Goal: Task Accomplishment & Management: Manage account settings

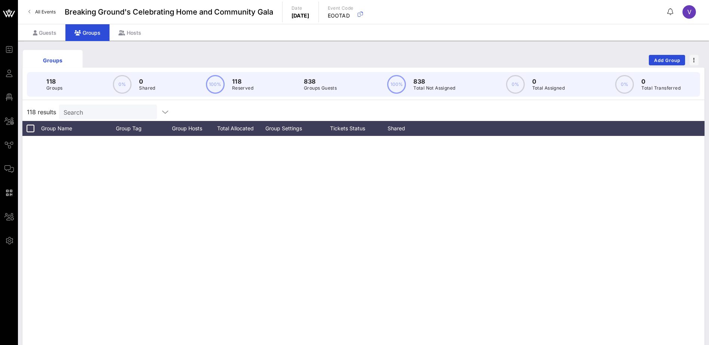
scroll to position [1270, 0]
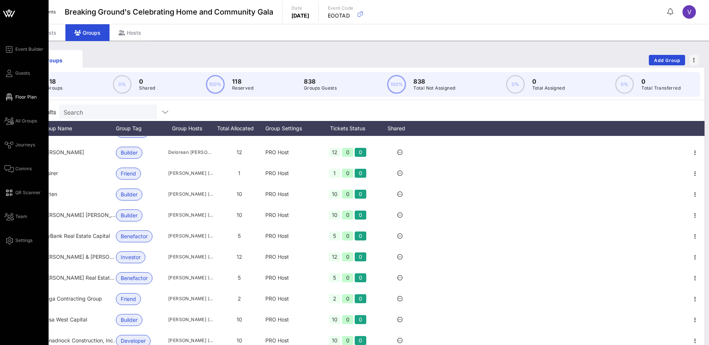
click at [21, 98] on span "Floor Plan" at bounding box center [25, 97] width 21 height 7
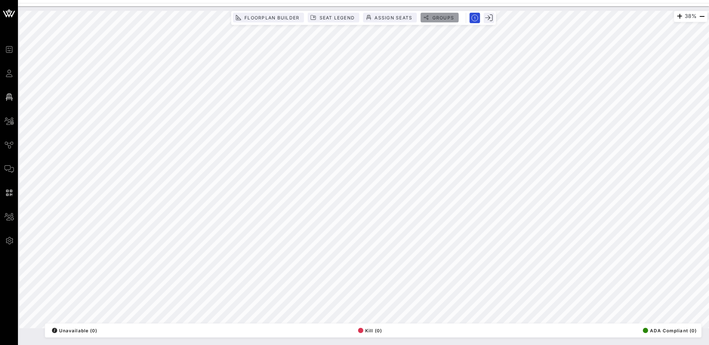
click at [433, 14] on button "Groups" at bounding box center [439, 18] width 38 height 10
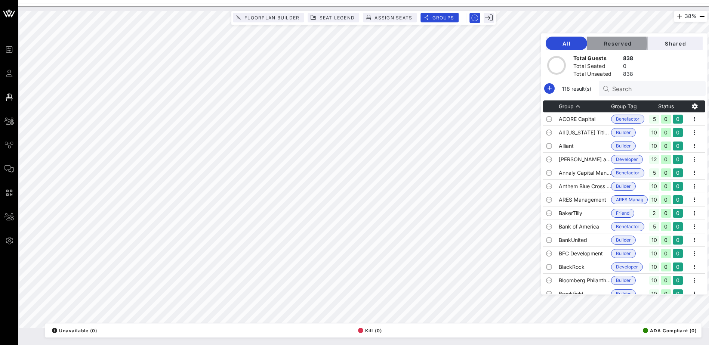
click at [623, 41] on span "Reserved" at bounding box center [617, 43] width 49 height 6
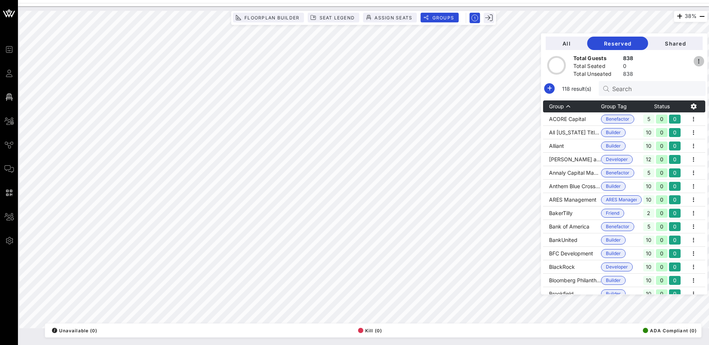
click at [700, 61] on icon "button" at bounding box center [698, 61] width 9 height 9
click at [676, 74] on div "Share All Groups" at bounding box center [677, 74] width 38 height 6
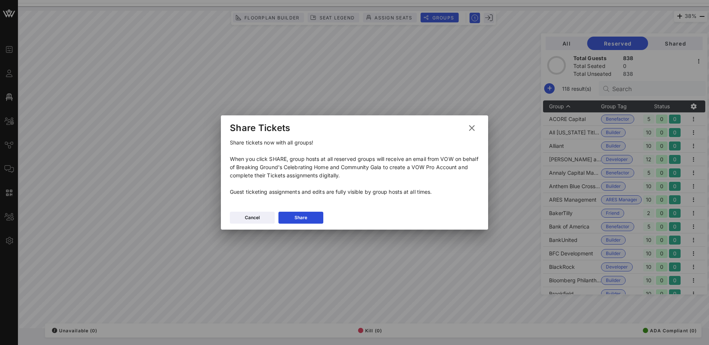
click at [472, 127] on icon at bounding box center [471, 127] width 13 height 13
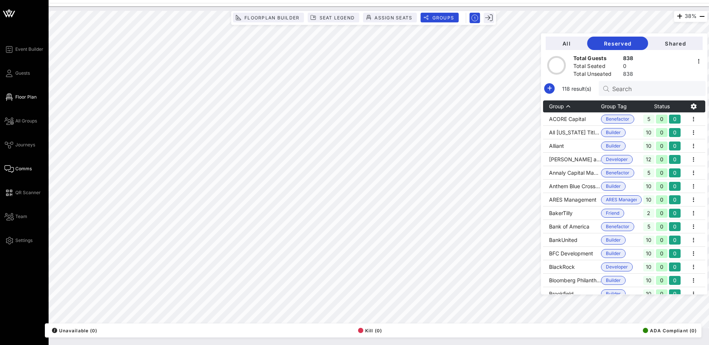
click at [27, 167] on span "Comms" at bounding box center [23, 168] width 16 height 7
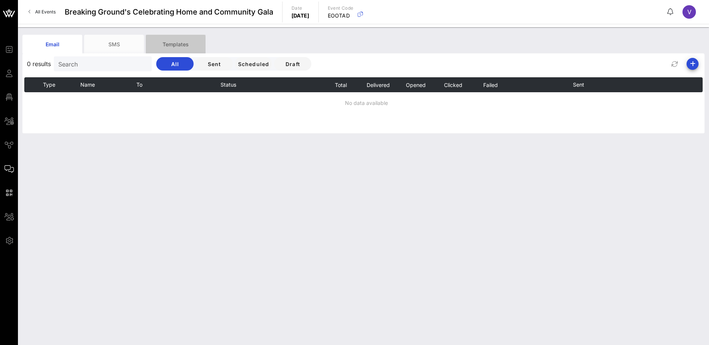
click at [177, 43] on div "Templates" at bounding box center [176, 44] width 60 height 19
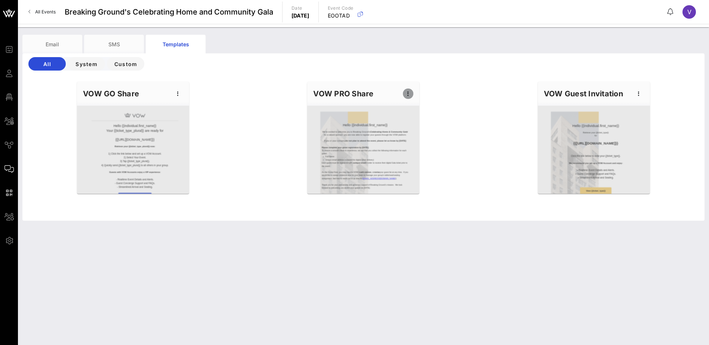
click at [409, 92] on icon "button" at bounding box center [407, 93] width 9 height 9
click at [424, 118] on div "Preview" at bounding box center [419, 121] width 19 height 6
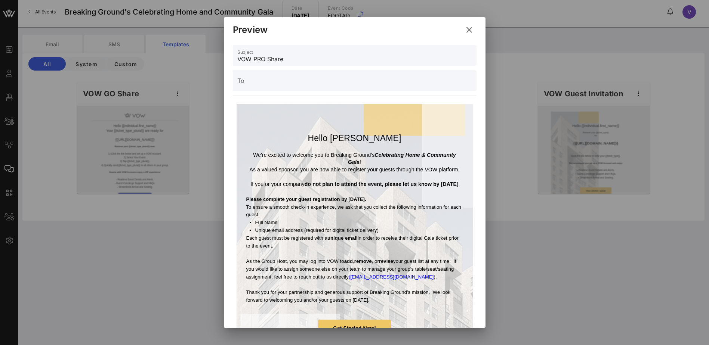
click at [468, 31] on icon at bounding box center [469, 30] width 12 height 11
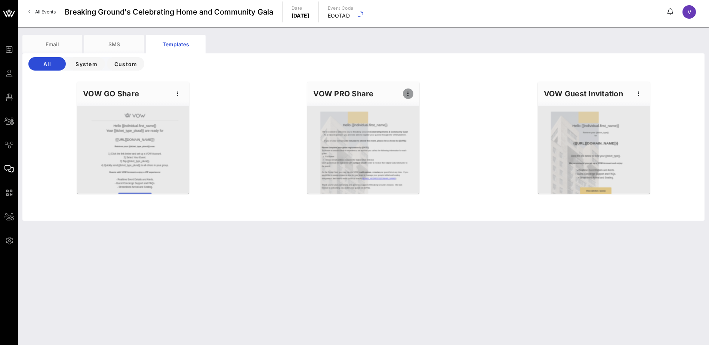
click at [409, 92] on icon "button" at bounding box center [407, 93] width 9 height 9
click at [411, 134] on div "Send" at bounding box center [419, 136] width 19 height 6
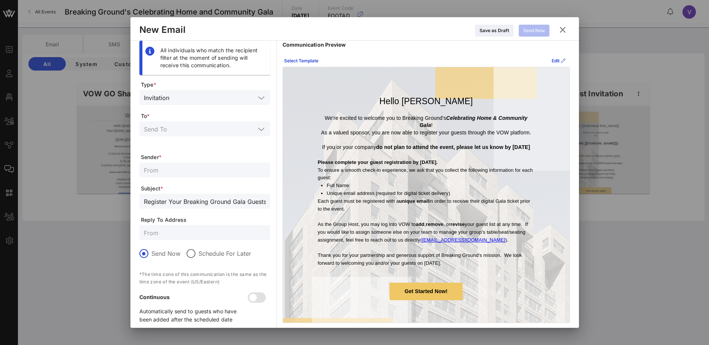
click at [260, 128] on icon at bounding box center [261, 129] width 7 height 9
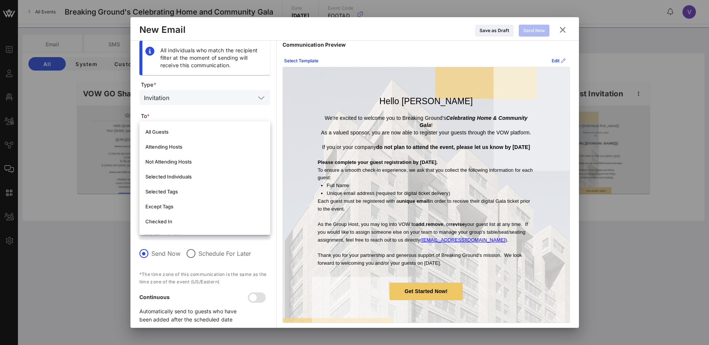
click at [260, 128] on div "All Guests" at bounding box center [204, 131] width 131 height 15
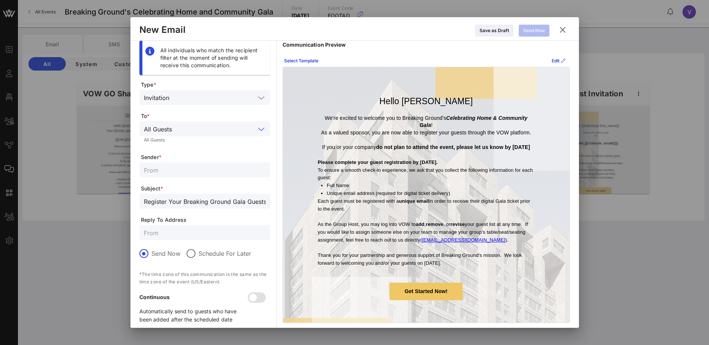
click at [265, 128] on div at bounding box center [261, 129] width 9 height 9
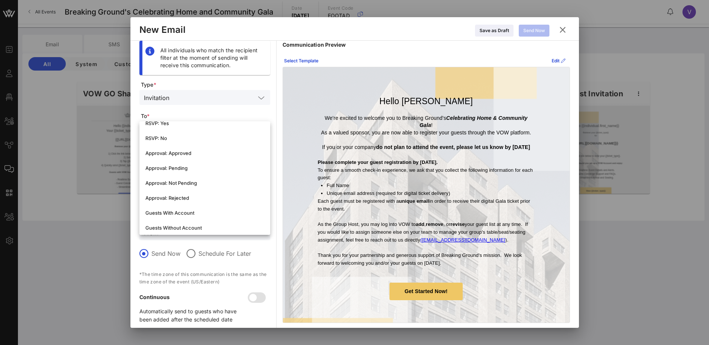
scroll to position [176, 0]
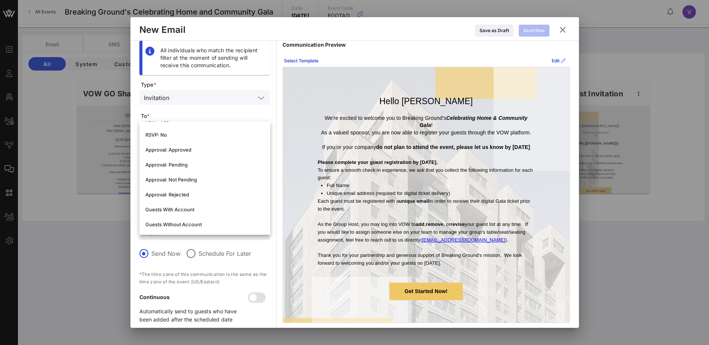
click at [223, 111] on form "Type * Invitation To * All Guests All Guests Sender * Subject * Register Your B…" at bounding box center [204, 205] width 131 height 249
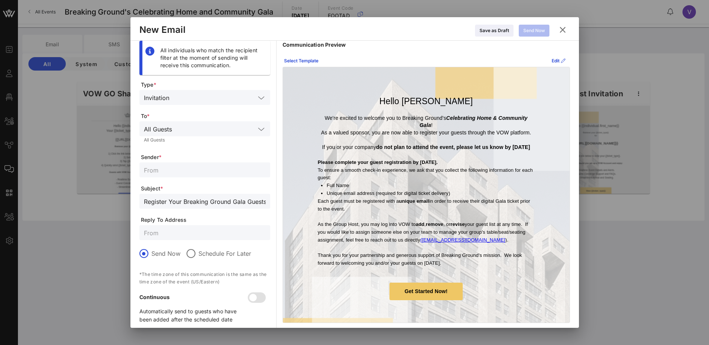
scroll to position [0, 0]
click at [198, 125] on input "text" at bounding box center [215, 129] width 80 height 10
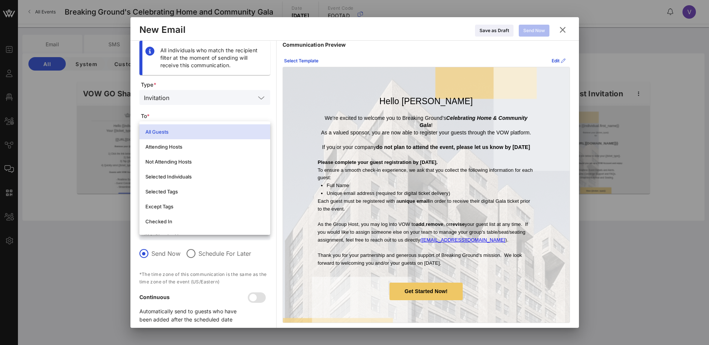
click at [207, 81] on span "Type *" at bounding box center [205, 84] width 129 height 7
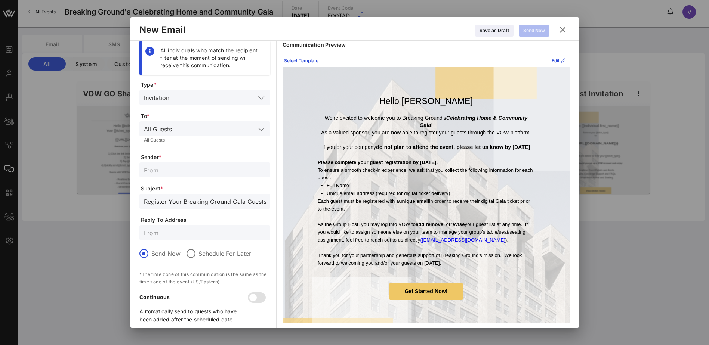
click at [565, 27] on icon at bounding box center [562, 30] width 11 height 10
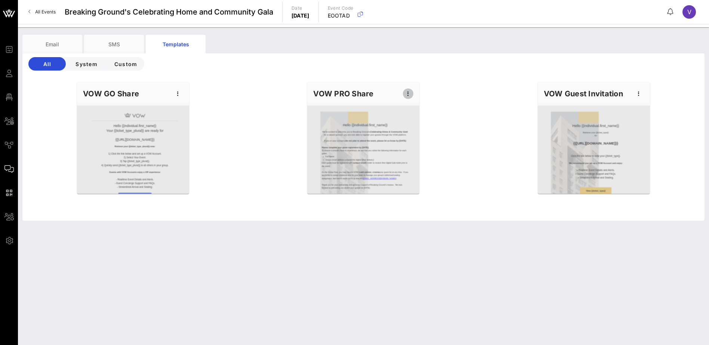
click at [407, 94] on icon "button" at bounding box center [407, 93] width 9 height 9
click at [419, 135] on div "Send" at bounding box center [419, 136] width 19 height 6
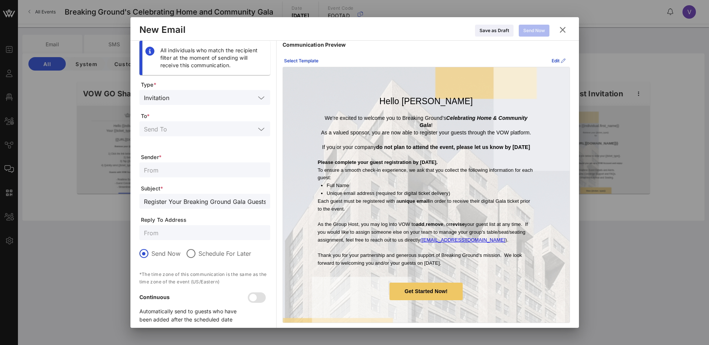
click at [146, 170] on input "text" at bounding box center [205, 170] width 122 height 10
type input "[EMAIL_ADDRESS][DOMAIN_NAME]"
click at [155, 233] on input "text" at bounding box center [205, 233] width 122 height 10
type input "[EMAIL_ADDRESS][DOMAIN_NAME]"
click at [151, 130] on input "text" at bounding box center [199, 129] width 111 height 10
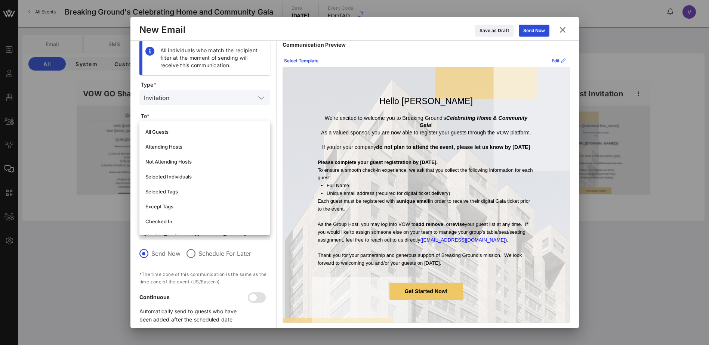
click at [216, 108] on form "Type * Invitation To * Sender * [EMAIL_ADDRESS][DOMAIN_NAME] Subject * Register…" at bounding box center [204, 205] width 131 height 249
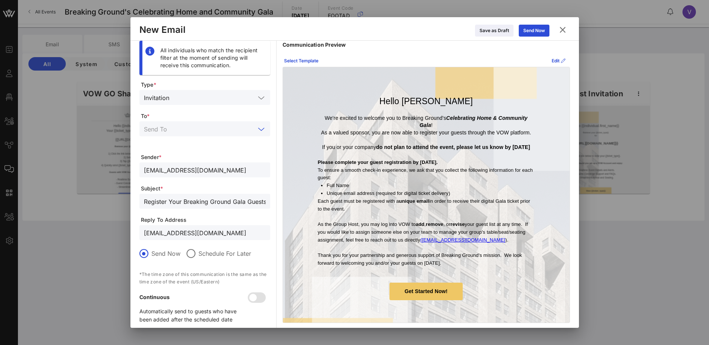
click at [163, 127] on input "text" at bounding box center [199, 129] width 111 height 10
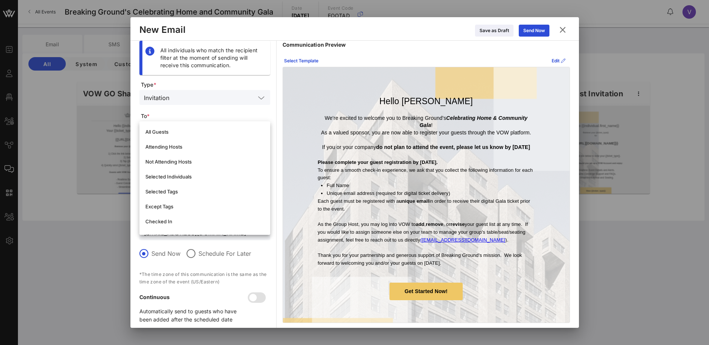
click at [163, 112] on form "Type * Invitation To * Sender * [EMAIL_ADDRESS][DOMAIN_NAME] Subject * Register…" at bounding box center [204, 205] width 131 height 249
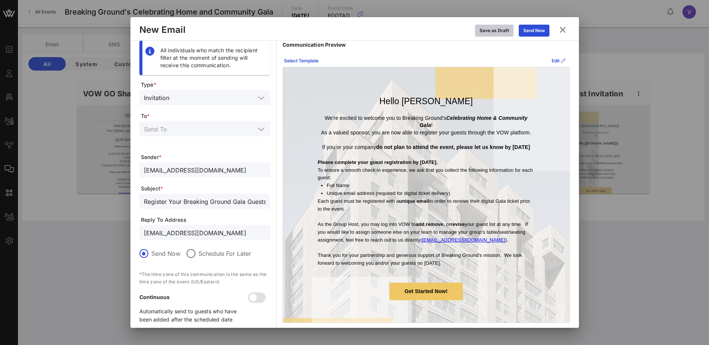
click at [495, 28] on icon at bounding box center [494, 30] width 7 height 6
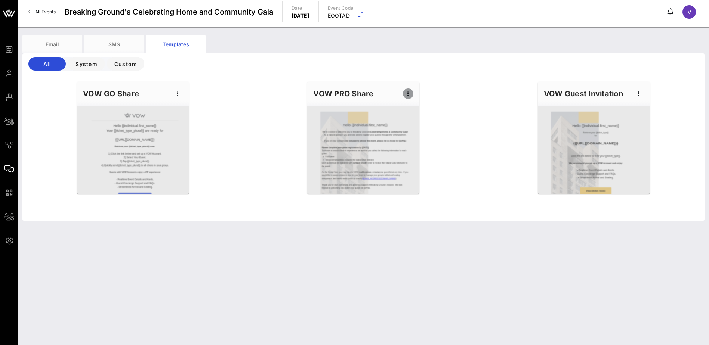
click at [411, 93] on icon "button" at bounding box center [407, 93] width 9 height 9
click at [417, 119] on div "Preview" at bounding box center [419, 121] width 19 height 6
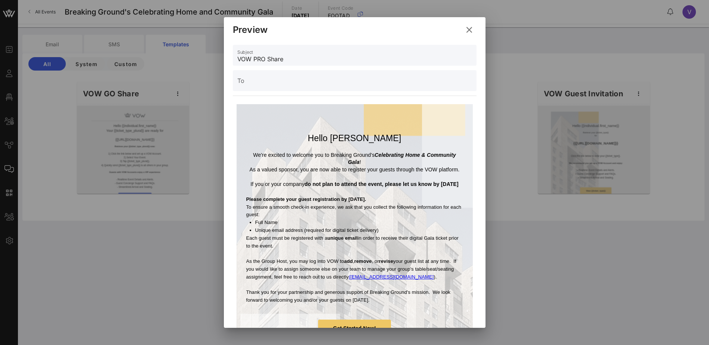
click at [469, 27] on icon at bounding box center [469, 30] width 12 height 11
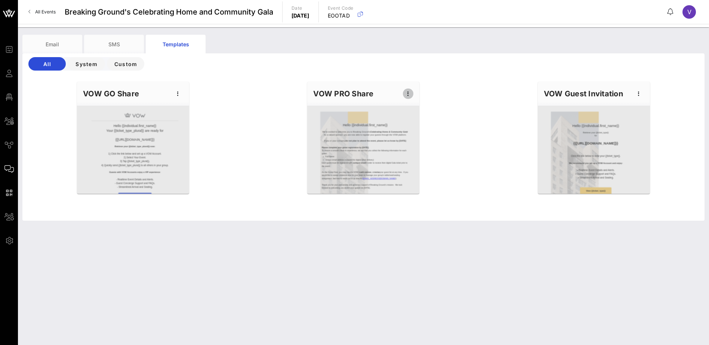
click at [408, 92] on icon "button" at bounding box center [407, 93] width 9 height 9
click at [421, 105] on div "Edit" at bounding box center [419, 106] width 19 height 6
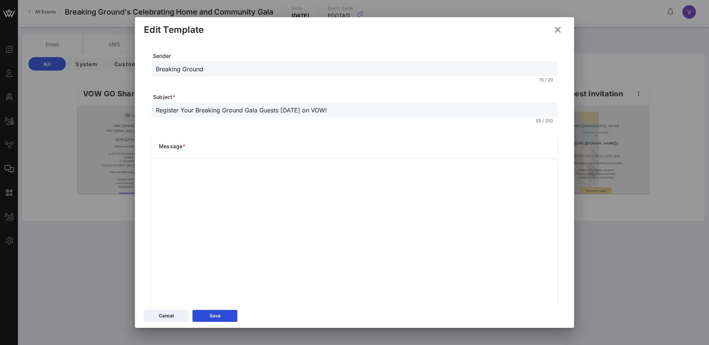
click at [557, 28] on icon at bounding box center [557, 30] width 13 height 13
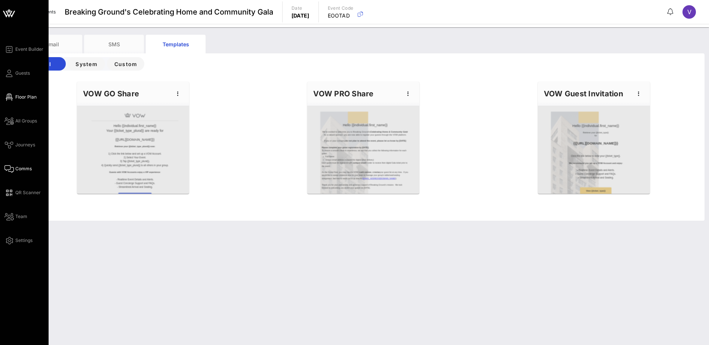
click at [26, 94] on span "Floor Plan" at bounding box center [25, 97] width 21 height 7
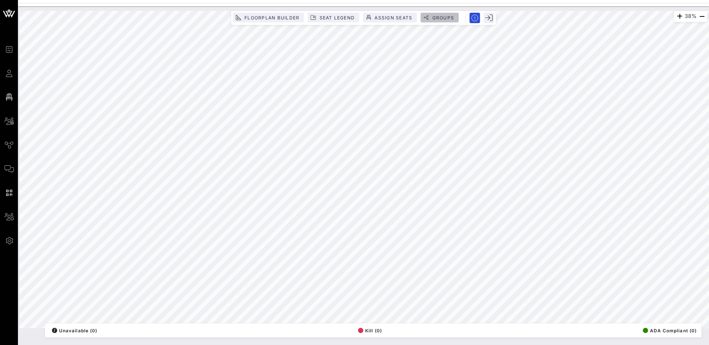
click at [431, 15] on span "Groups" at bounding box center [439, 18] width 29 height 6
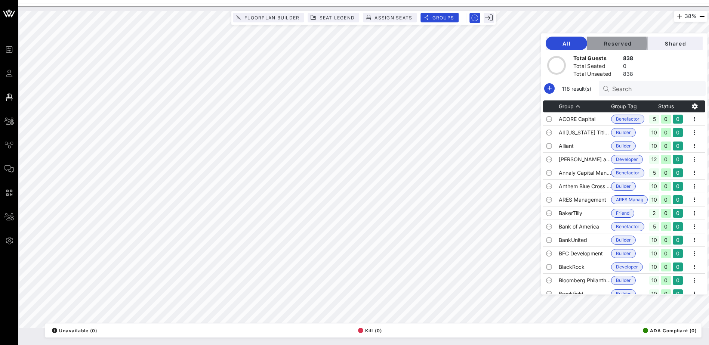
click at [613, 44] on span "Reserved" at bounding box center [617, 43] width 49 height 6
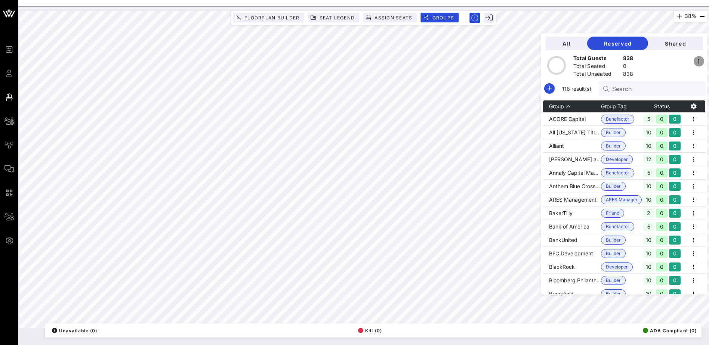
click at [698, 61] on icon "button" at bounding box center [698, 61] width 9 height 9
click at [681, 71] on div "Share All Groups" at bounding box center [677, 74] width 38 height 6
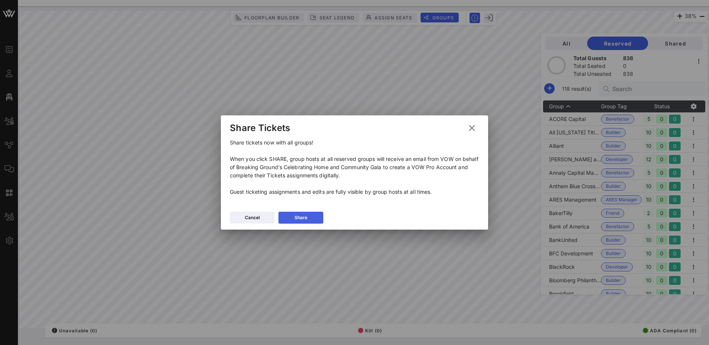
click at [304, 214] on div "Share" at bounding box center [300, 217] width 13 height 7
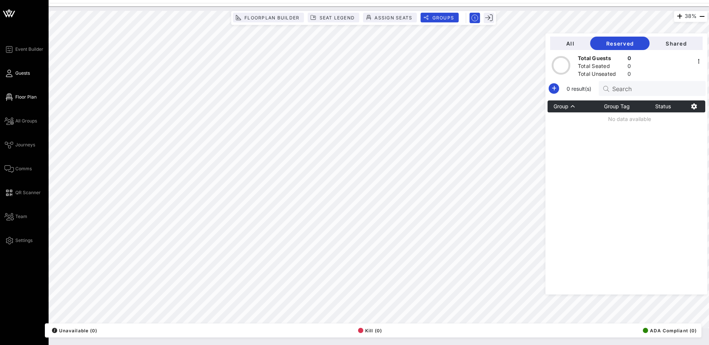
click at [20, 71] on span "Guests" at bounding box center [22, 73] width 15 height 7
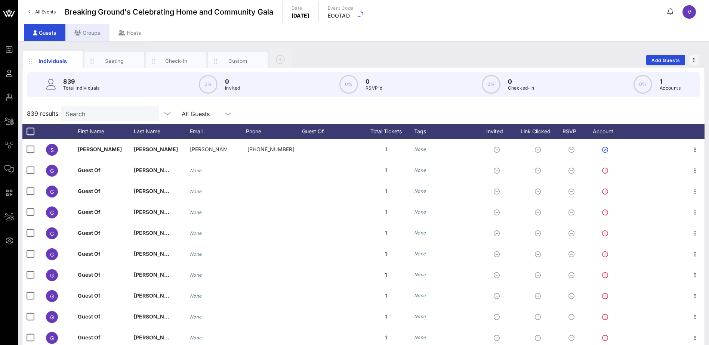
click at [84, 29] on div "Groups" at bounding box center [87, 32] width 44 height 17
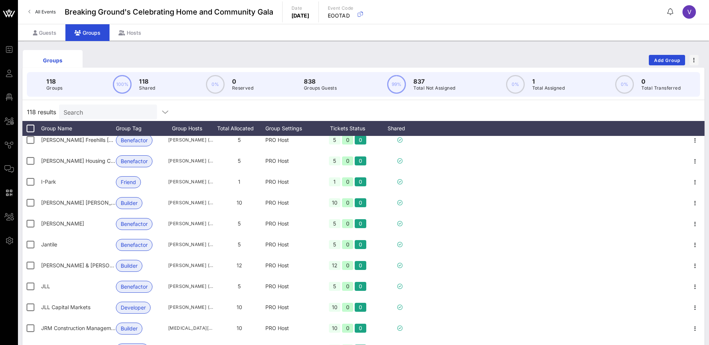
scroll to position [1046, 0]
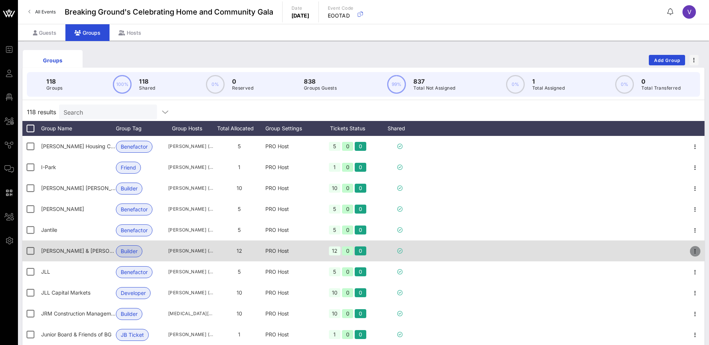
click at [690, 252] on icon "button" at bounding box center [694, 251] width 9 height 9
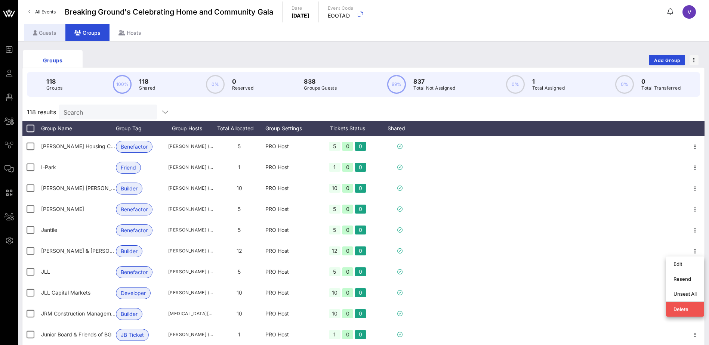
click at [37, 29] on div "Guests" at bounding box center [44, 32] width 41 height 17
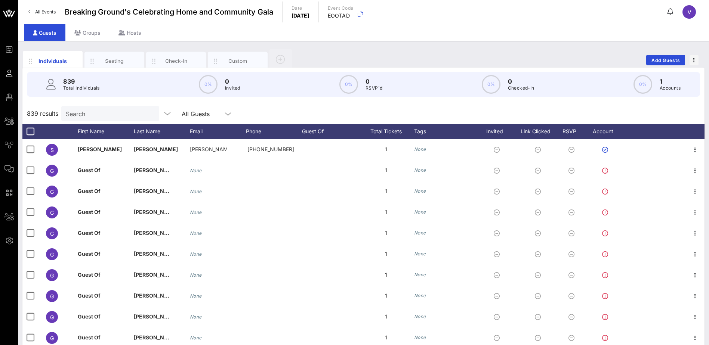
click at [94, 112] on input "Search" at bounding box center [109, 114] width 87 height 10
type input "[PERSON_NAME]"
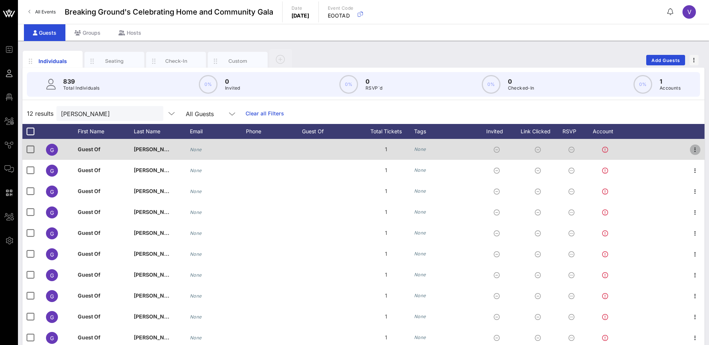
click at [690, 148] on icon "button" at bounding box center [694, 149] width 9 height 9
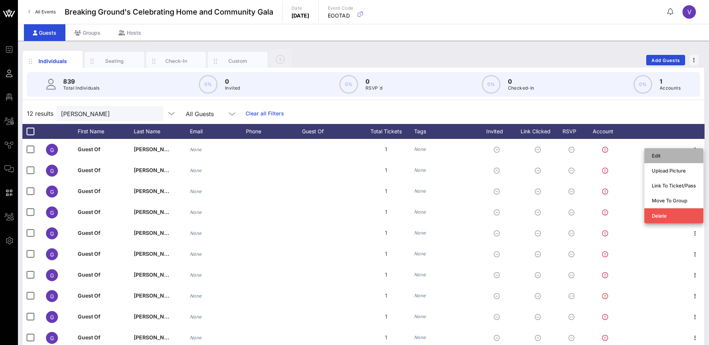
click at [661, 155] on div "Edit" at bounding box center [673, 156] width 44 height 6
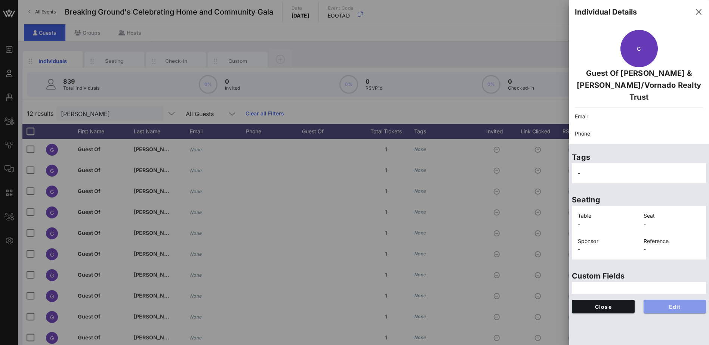
click at [675, 304] on span "Edit" at bounding box center [674, 307] width 51 height 6
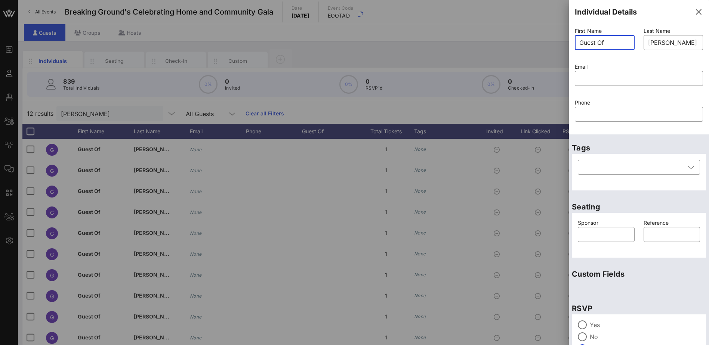
drag, startPoint x: 608, startPoint y: 43, endPoint x: 564, endPoint y: 38, distance: 44.7
click at [564, 38] on div "Event Builder Guests Floor Plan All Groups Journeys Comms QR Scanner Team Setti…" at bounding box center [354, 185] width 709 height 371
type input "[PERSON_NAME]"
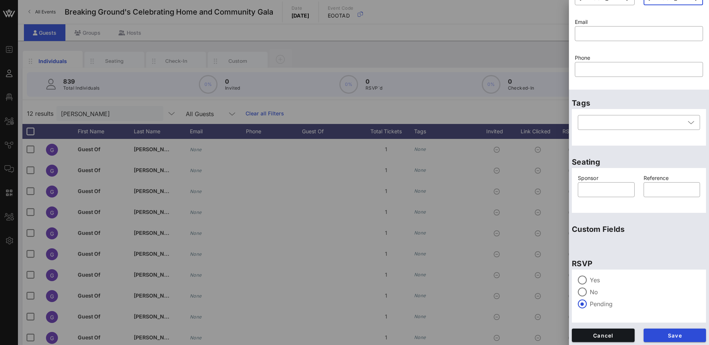
scroll to position [46, 0]
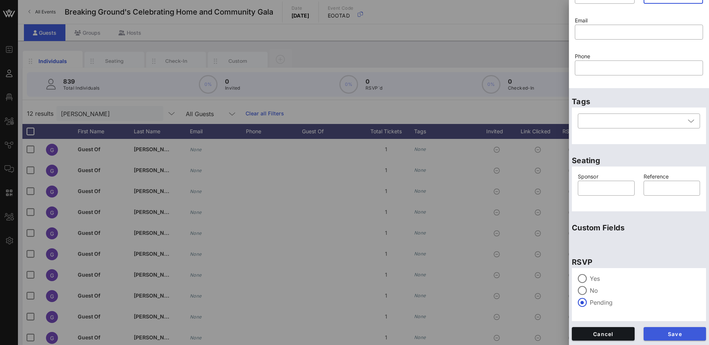
type input "[PERSON_NAME]"
click at [673, 333] on span "Save" at bounding box center [674, 334] width 51 height 6
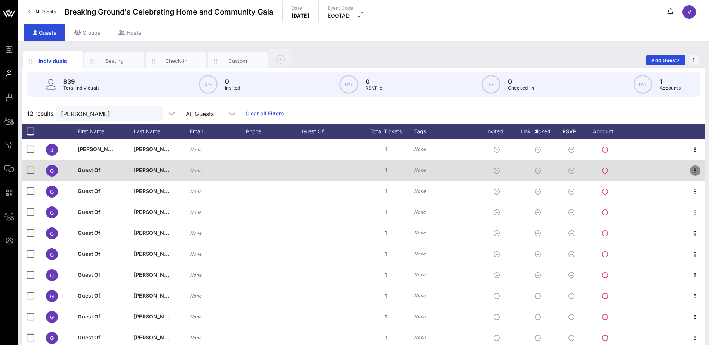
click at [690, 170] on icon "button" at bounding box center [694, 170] width 9 height 9
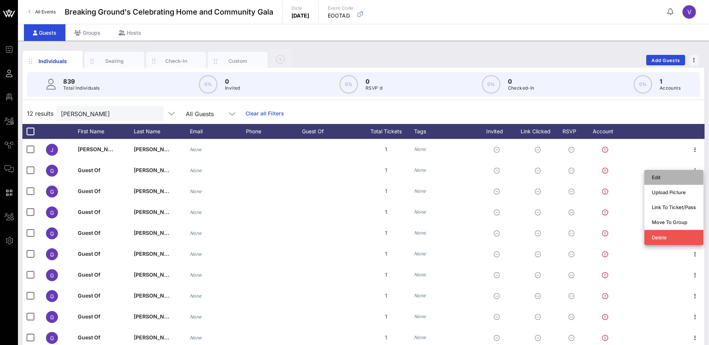
click at [679, 174] on div "Edit" at bounding box center [673, 177] width 44 height 6
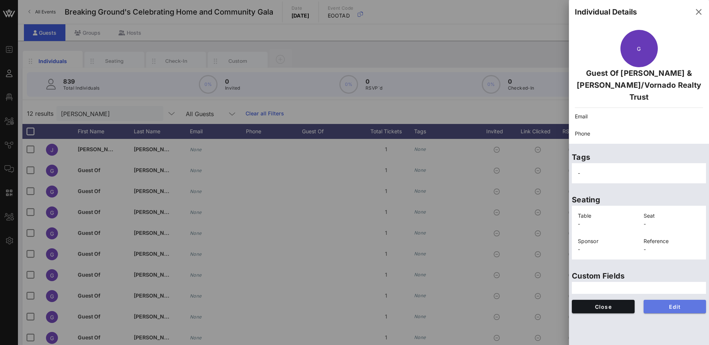
click at [683, 304] on span "Edit" at bounding box center [674, 307] width 51 height 6
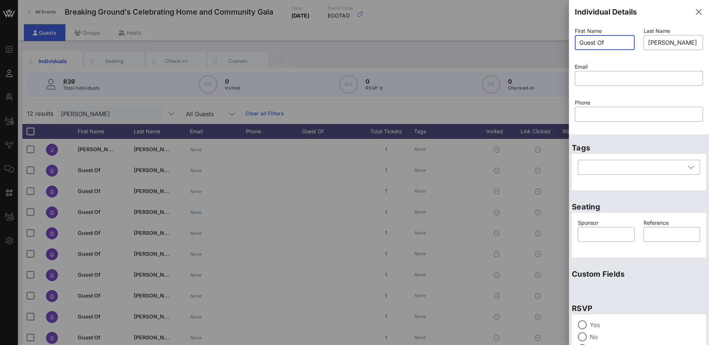
drag, startPoint x: 613, startPoint y: 41, endPoint x: 579, endPoint y: 43, distance: 34.0
click at [579, 43] on div "​ Guest Of" at bounding box center [604, 42] width 60 height 15
type input "[PERSON_NAME]"
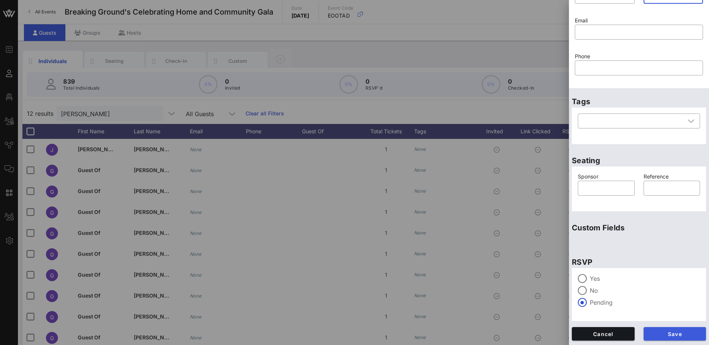
type input "[PERSON_NAME]"
click at [657, 331] on span "Save" at bounding box center [674, 334] width 51 height 6
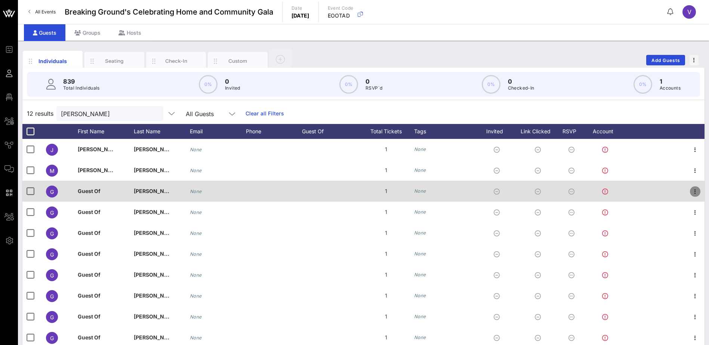
click at [691, 190] on icon "button" at bounding box center [694, 191] width 9 height 9
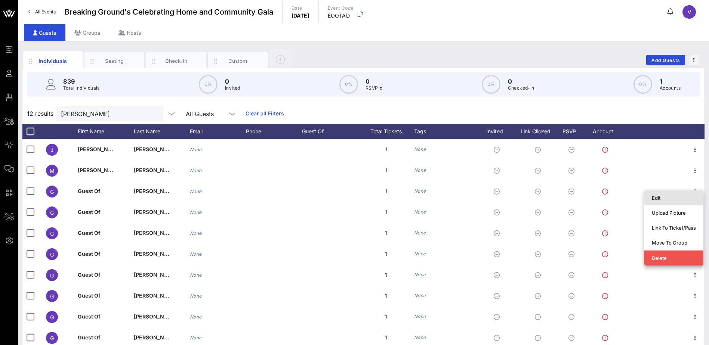
click at [669, 198] on div "Edit" at bounding box center [673, 198] width 44 height 6
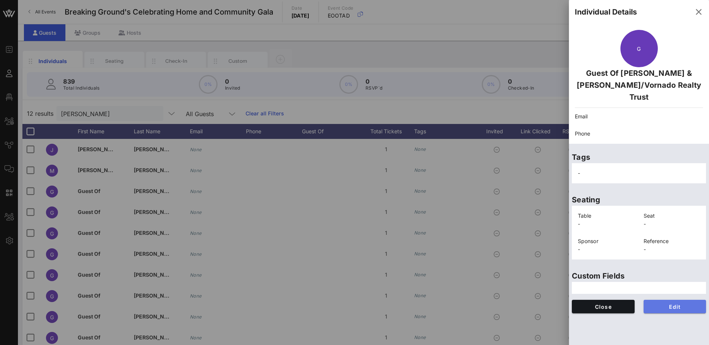
click at [667, 304] on span "Edit" at bounding box center [674, 307] width 51 height 6
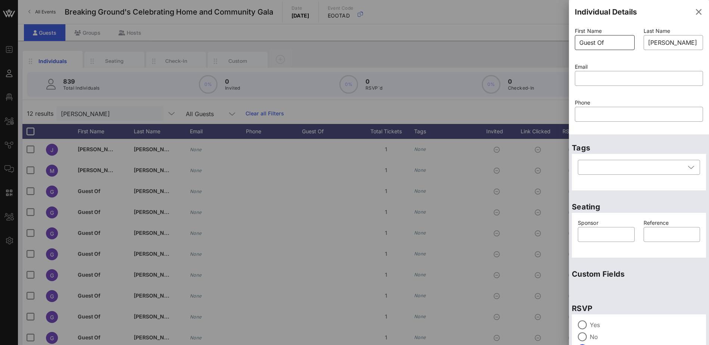
click at [607, 40] on input "Guest Of" at bounding box center [604, 43] width 51 height 12
drag, startPoint x: 607, startPoint y: 40, endPoint x: 562, endPoint y: 43, distance: 45.6
click at [562, 43] on div "Event Builder Guests Floor Plan All Groups Journeys Comms QR Scanner Team Setti…" at bounding box center [354, 185] width 709 height 371
type input "[PERSON_NAME]"
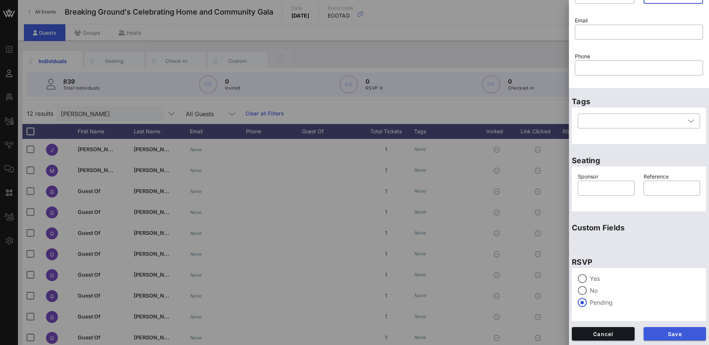
type input "[PERSON_NAME]"
click at [675, 332] on span "Save" at bounding box center [674, 334] width 51 height 6
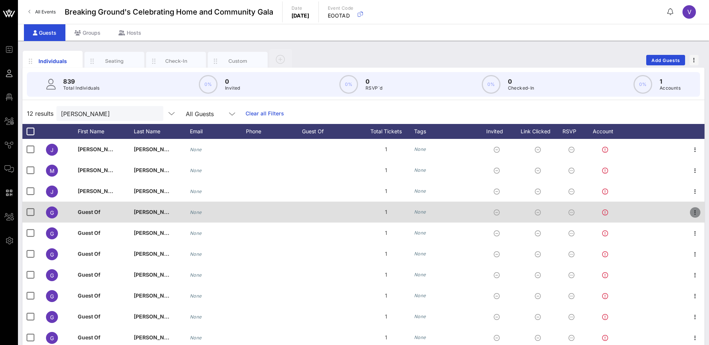
click at [690, 212] on icon "button" at bounding box center [694, 212] width 9 height 9
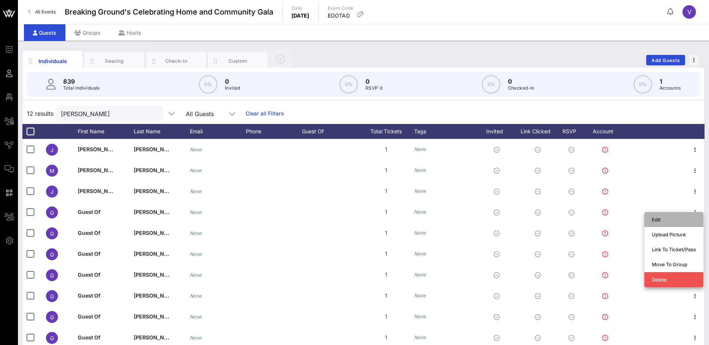
click at [673, 218] on div "Edit" at bounding box center [673, 220] width 44 height 6
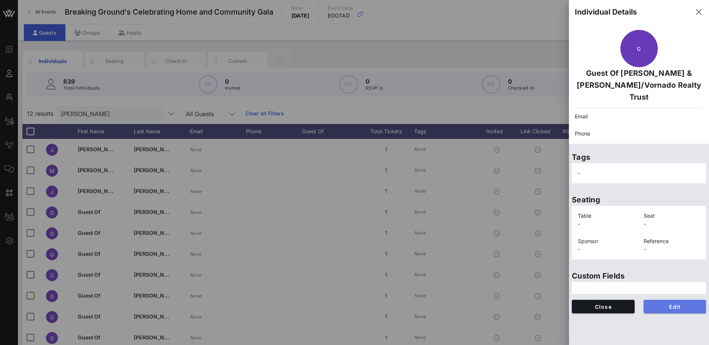
click at [678, 304] on span "Edit" at bounding box center [674, 307] width 51 height 6
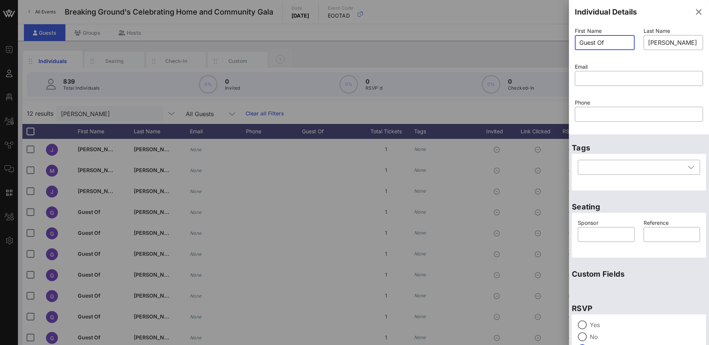
drag, startPoint x: 613, startPoint y: 40, endPoint x: 577, endPoint y: 40, distance: 36.2
click at [577, 40] on div "​ Guest Of" at bounding box center [604, 42] width 60 height 15
type input "[PERSON_NAME]"
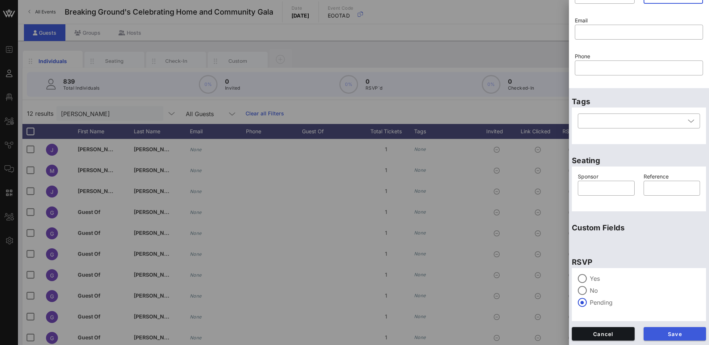
type input "[PERSON_NAME]"
click at [669, 335] on span "Save" at bounding box center [674, 334] width 51 height 6
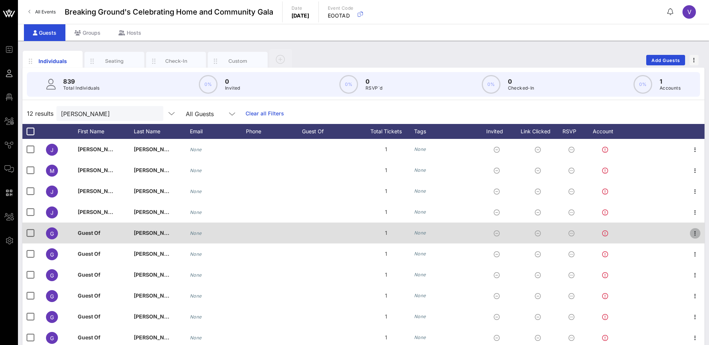
click at [690, 235] on icon "button" at bounding box center [694, 233] width 9 height 9
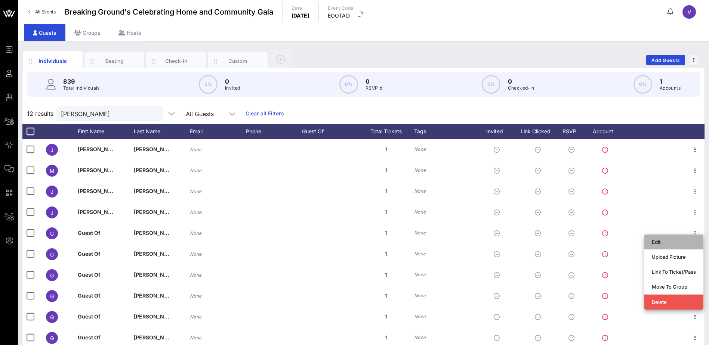
click at [671, 238] on div "Edit" at bounding box center [673, 242] width 44 height 12
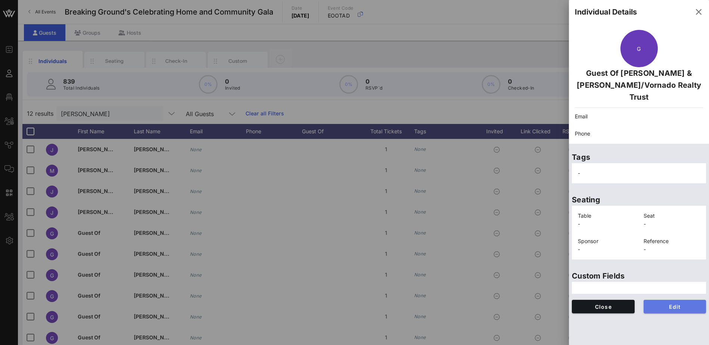
click at [672, 304] on span "Edit" at bounding box center [674, 307] width 51 height 6
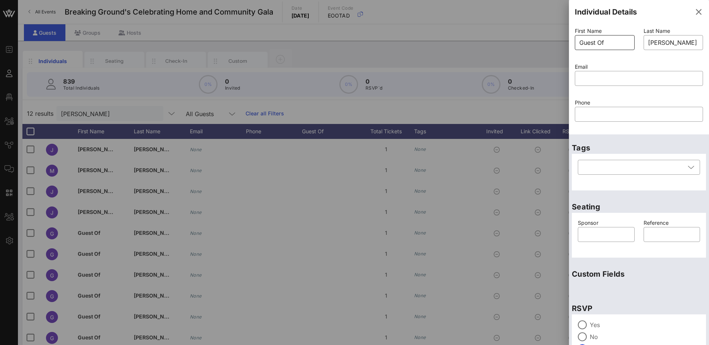
click at [608, 43] on input "Guest Of" at bounding box center [604, 43] width 51 height 12
drag, startPoint x: 605, startPoint y: 43, endPoint x: 569, endPoint y: 41, distance: 35.9
click at [569, 41] on div "First Name ​ Guest Of Last Name ​ [PERSON_NAME] & [PERSON_NAME]/Vornado Realty …" at bounding box center [638, 79] width 140 height 111
type input "[PERSON_NAME]"
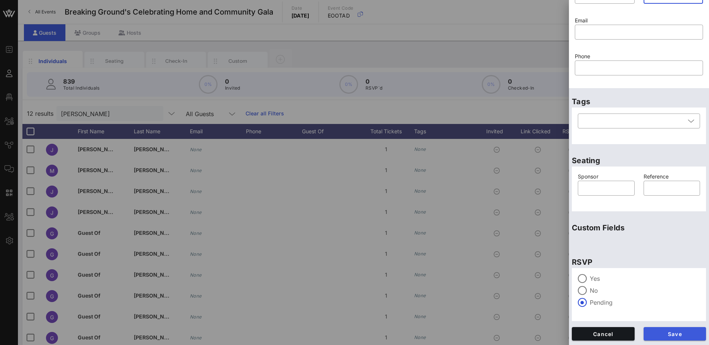
type input "[PERSON_NAME]"
click at [677, 337] on span "Save" at bounding box center [674, 334] width 51 height 6
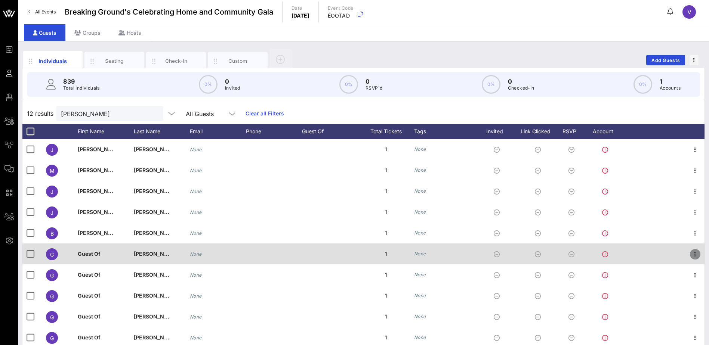
click at [691, 253] on icon "button" at bounding box center [694, 254] width 9 height 9
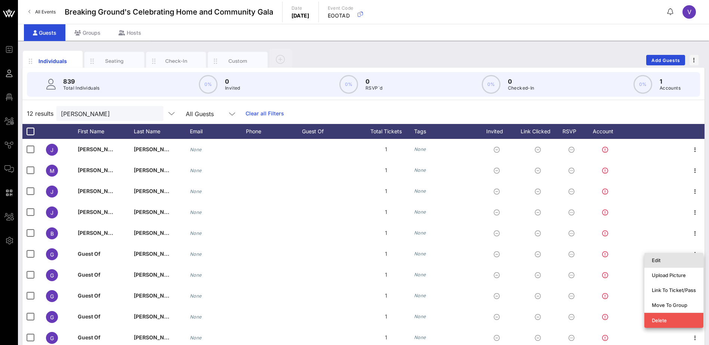
click at [672, 258] on div "Edit" at bounding box center [673, 260] width 44 height 6
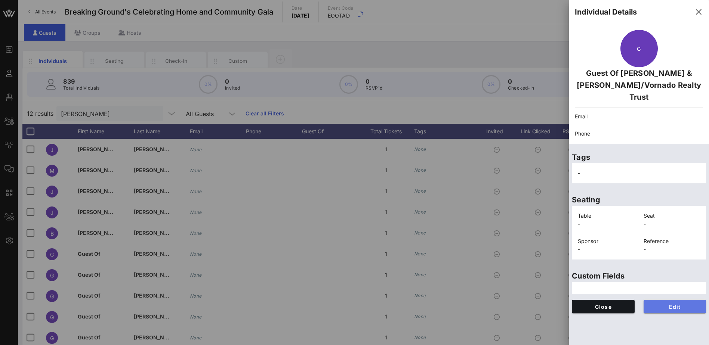
click at [667, 304] on span "Edit" at bounding box center [674, 307] width 51 height 6
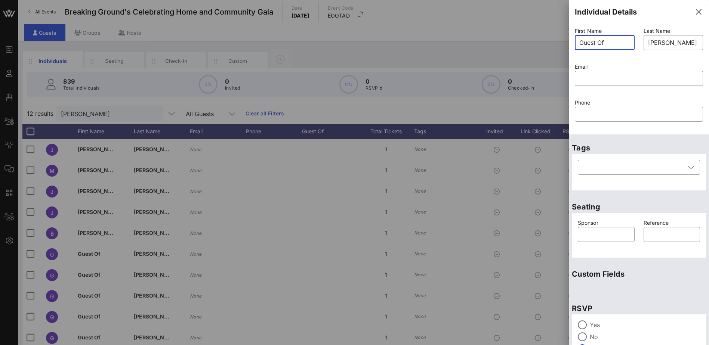
drag, startPoint x: 615, startPoint y: 43, endPoint x: 558, endPoint y: 41, distance: 57.2
click at [558, 41] on div "Event Builder Guests Floor Plan All Groups Journeys Comms QR Scanner Team Setti…" at bounding box center [354, 185] width 709 height 371
type input "[PERSON_NAME]"
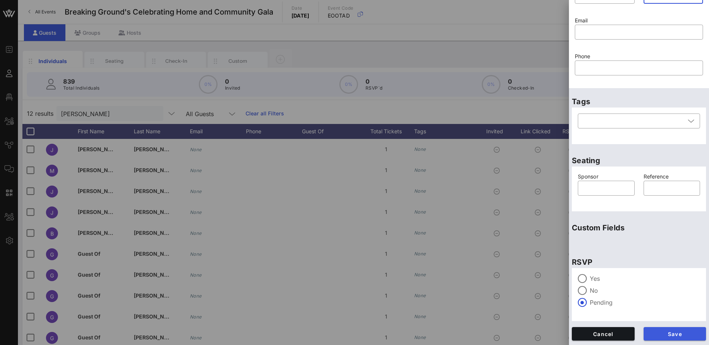
type input "Fine"
click at [675, 329] on button "Save" at bounding box center [674, 333] width 63 height 13
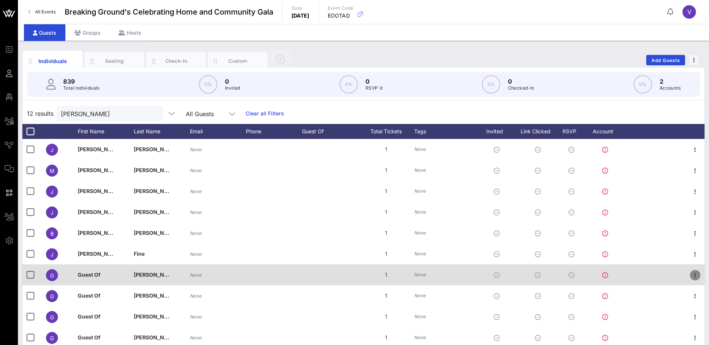
click at [690, 275] on icon "button" at bounding box center [694, 275] width 9 height 9
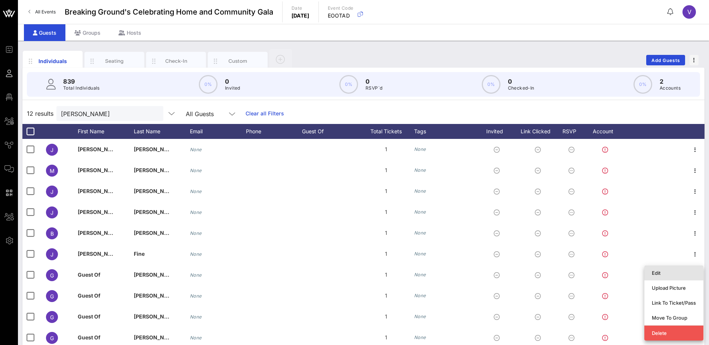
click at [651, 274] on div "Edit" at bounding box center [673, 273] width 59 height 15
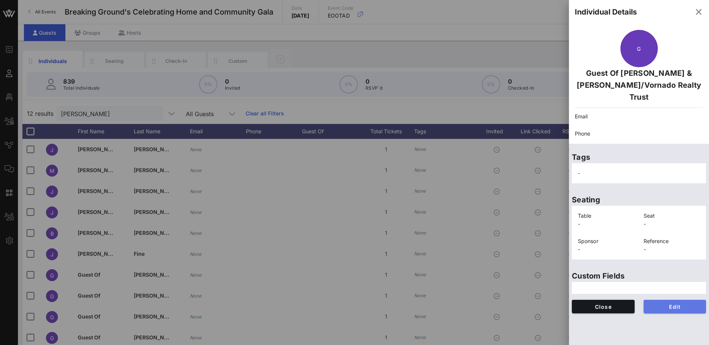
click at [678, 304] on span "Edit" at bounding box center [674, 307] width 51 height 6
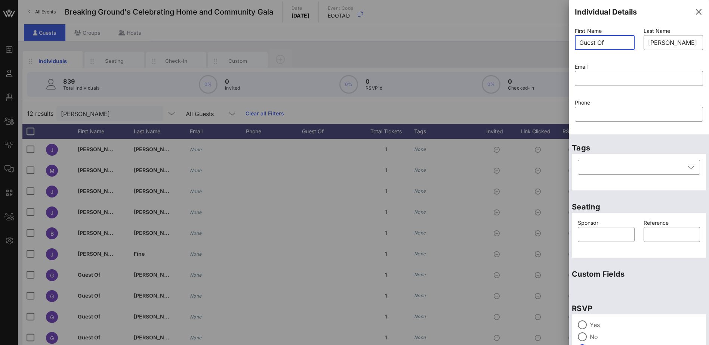
drag, startPoint x: 614, startPoint y: 42, endPoint x: 552, endPoint y: 39, distance: 62.1
click at [552, 39] on div "Event Builder Guests Floor Plan All Groups Journeys Comms QR Scanner Team Setti…" at bounding box center [354, 185] width 709 height 371
type input "[PERSON_NAME]"
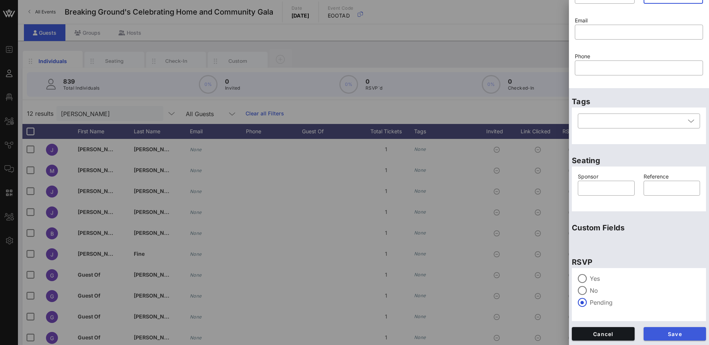
type input "Wylde"
click at [679, 330] on button "Save" at bounding box center [674, 333] width 63 height 13
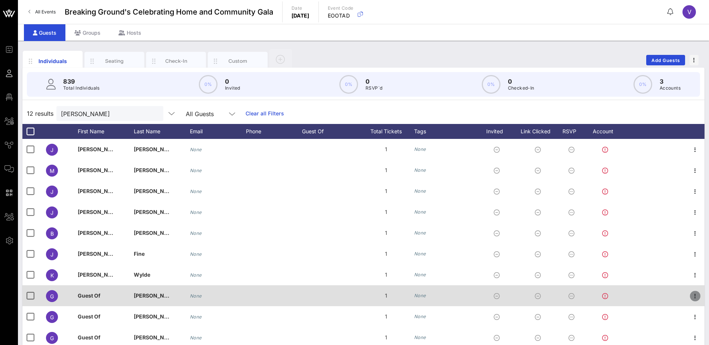
click at [690, 295] on icon "button" at bounding box center [694, 296] width 9 height 9
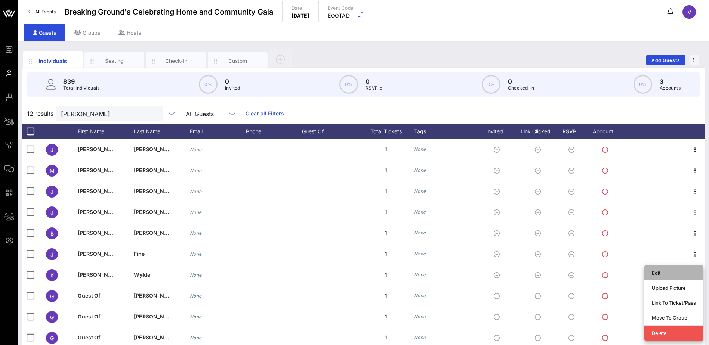
click at [662, 274] on div "Edit" at bounding box center [673, 273] width 44 height 6
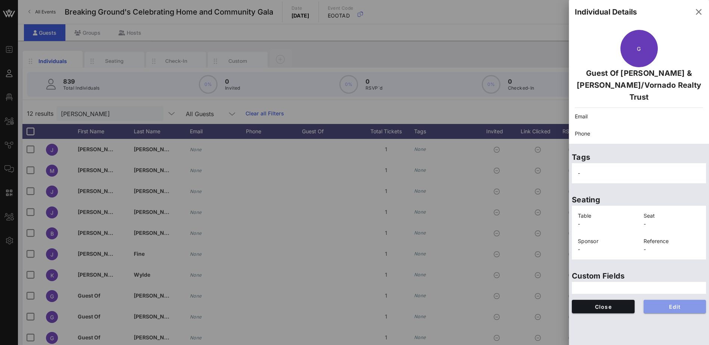
click at [682, 304] on span "Edit" at bounding box center [674, 307] width 51 height 6
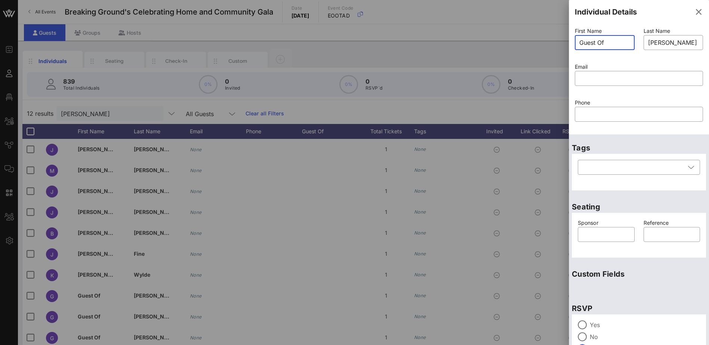
drag, startPoint x: 610, startPoint y: 38, endPoint x: 569, endPoint y: 38, distance: 41.1
click at [569, 38] on div "First Name ​ Guest Of Last Name ​ [PERSON_NAME] & [PERSON_NAME]/Vornado Realty …" at bounding box center [638, 79] width 140 height 111
type input "[PERSON_NAME]"
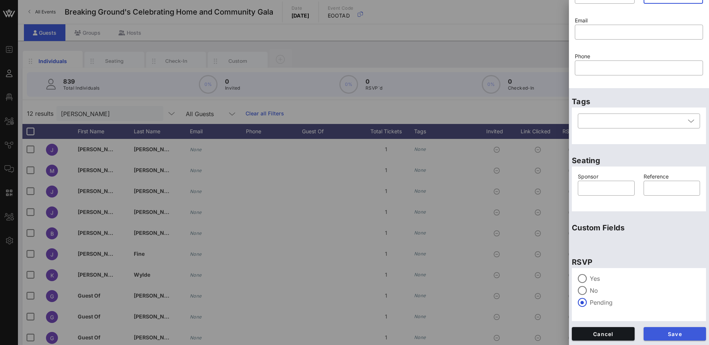
type input "Schnitt"
click at [660, 331] on span "Save" at bounding box center [674, 334] width 51 height 6
